Goal: Task Accomplishment & Management: Manage account settings

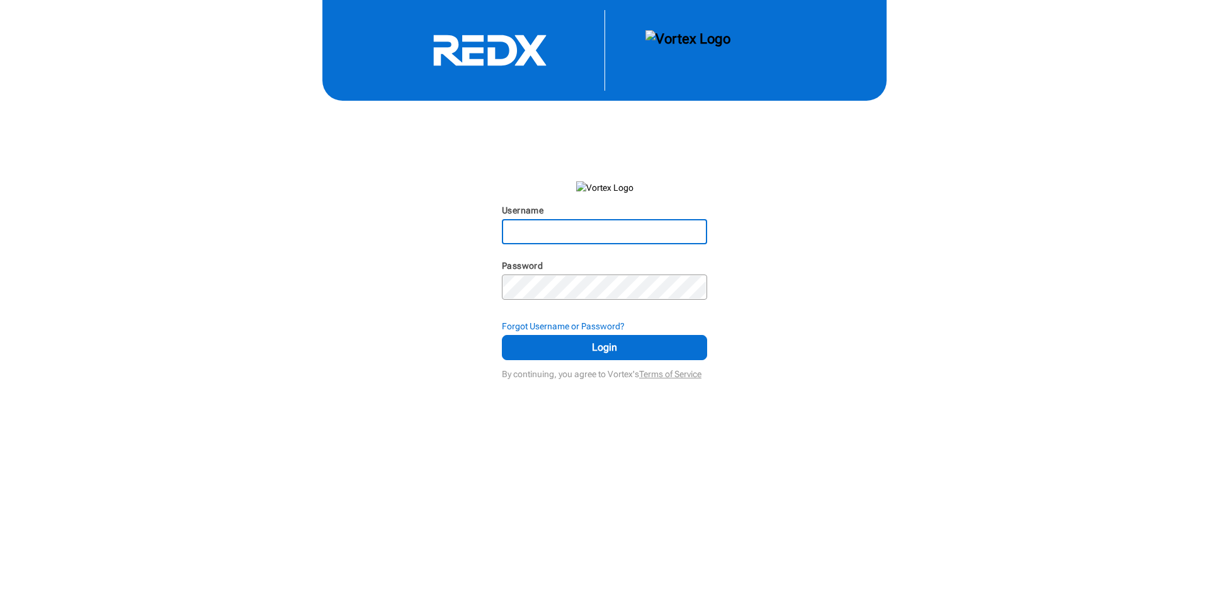
click at [587, 232] on input "Username" at bounding box center [604, 231] width 203 height 23
type input "TonyaWarren7777"
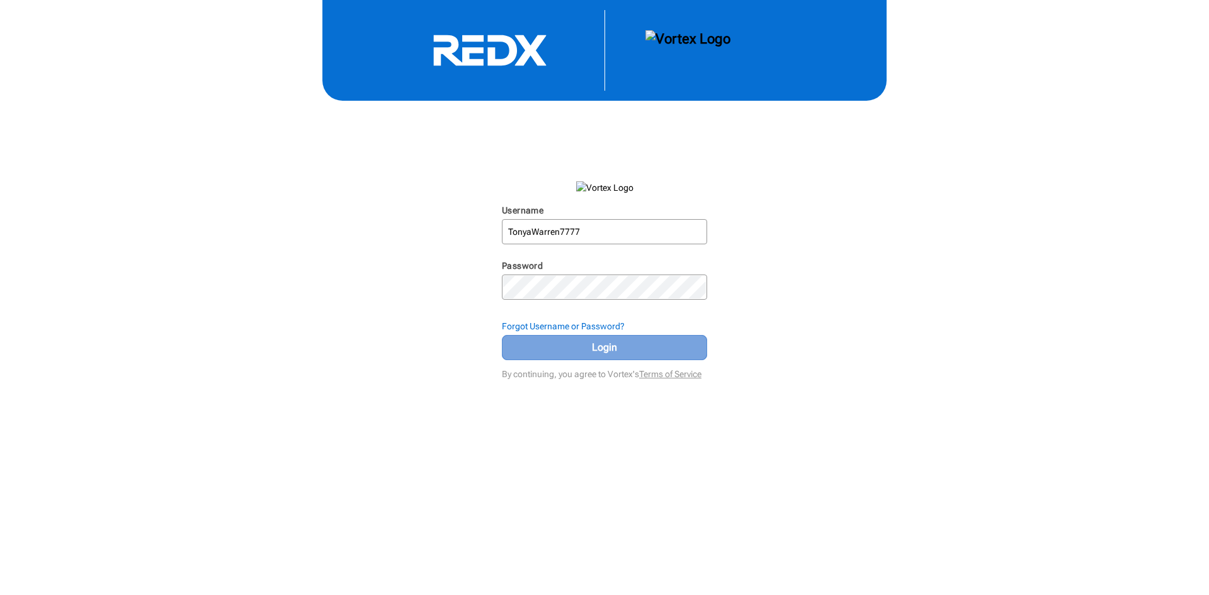
click at [533, 349] on span "Login" at bounding box center [604, 347] width 174 height 15
click at [590, 351] on span "Login" at bounding box center [604, 347] width 174 height 15
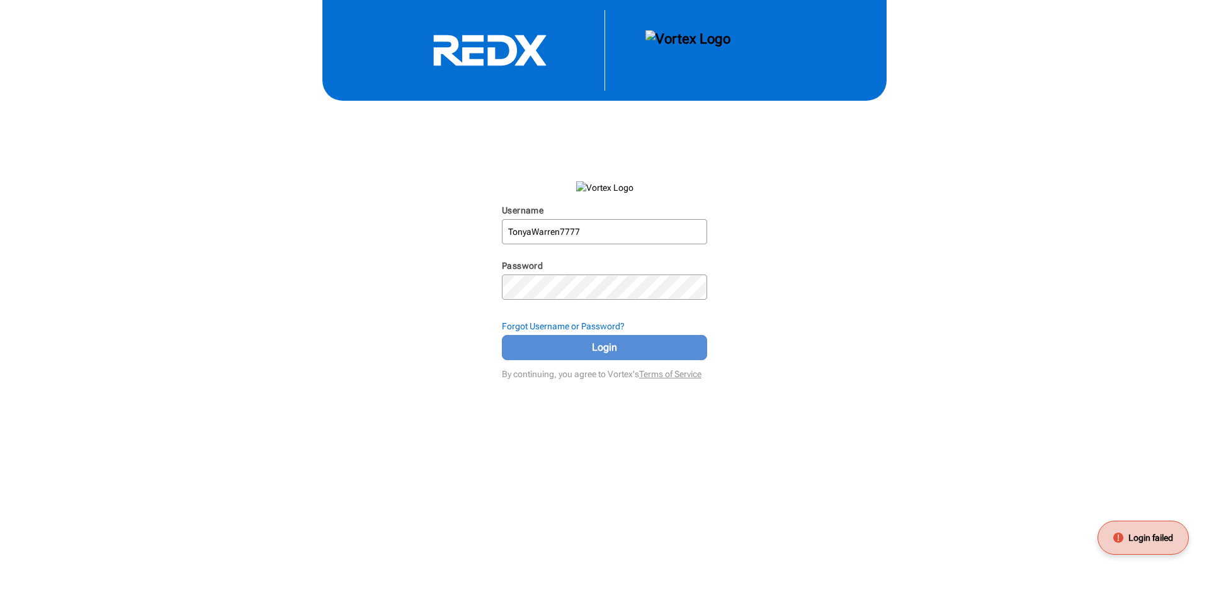
click at [603, 351] on span "Login" at bounding box center [604, 347] width 174 height 15
